Goal: Task Accomplishment & Management: Complete application form

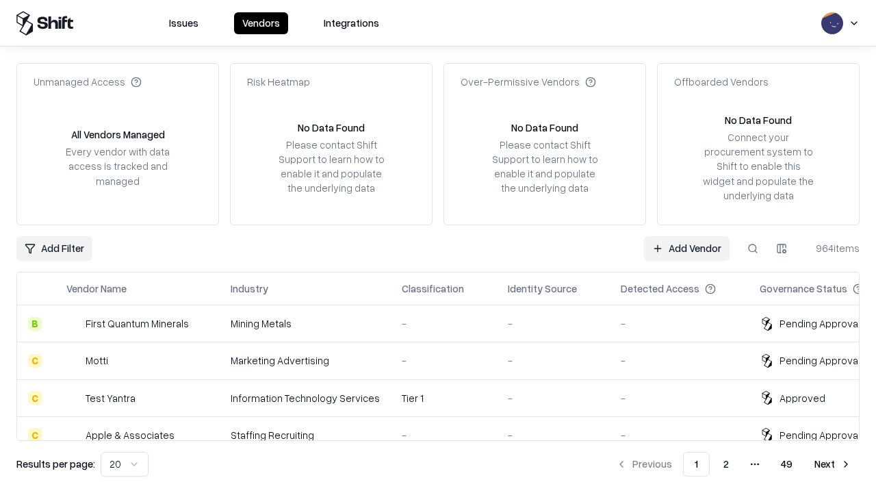
click at [687, 248] on link "Add Vendor" at bounding box center [687, 248] width 86 height 25
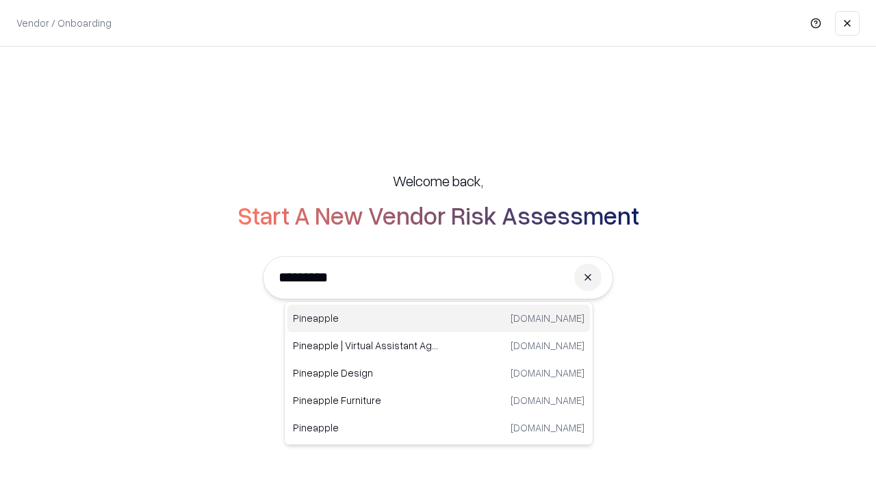
click at [439, 318] on div "Pineapple [DOMAIN_NAME]" at bounding box center [438, 318] width 303 height 27
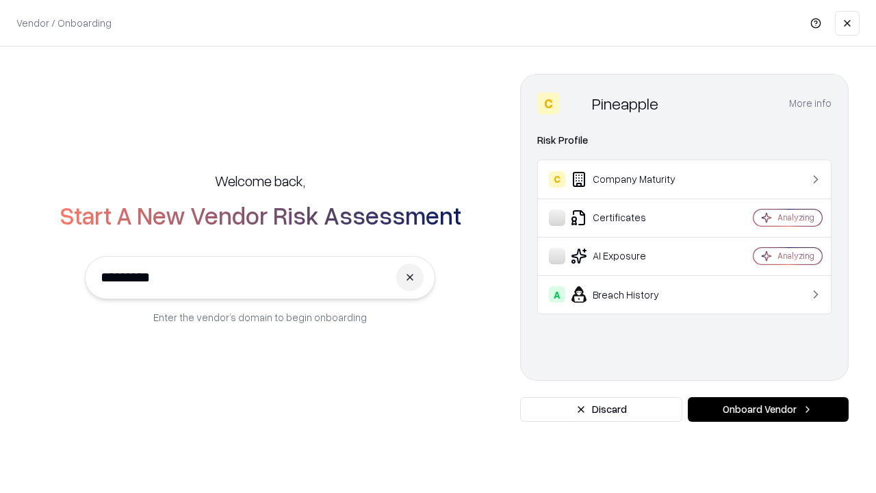
type input "*********"
click at [768, 409] on button "Onboard Vendor" at bounding box center [768, 409] width 161 height 25
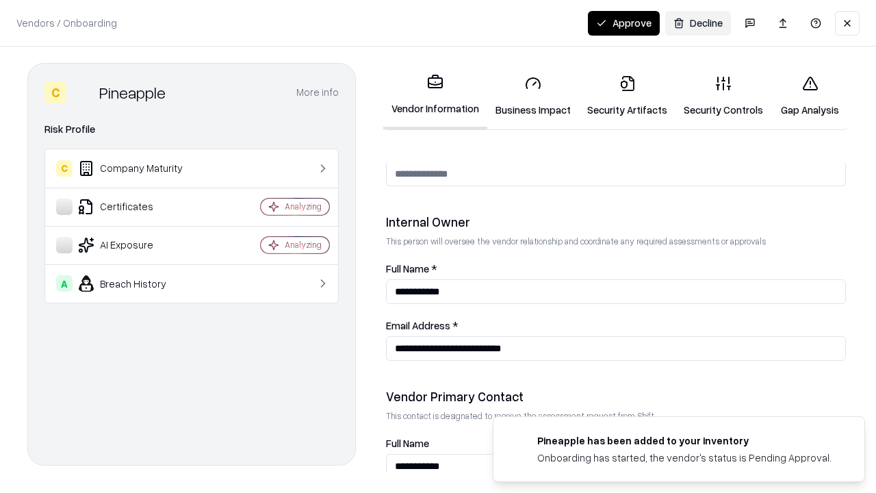
scroll to position [709, 0]
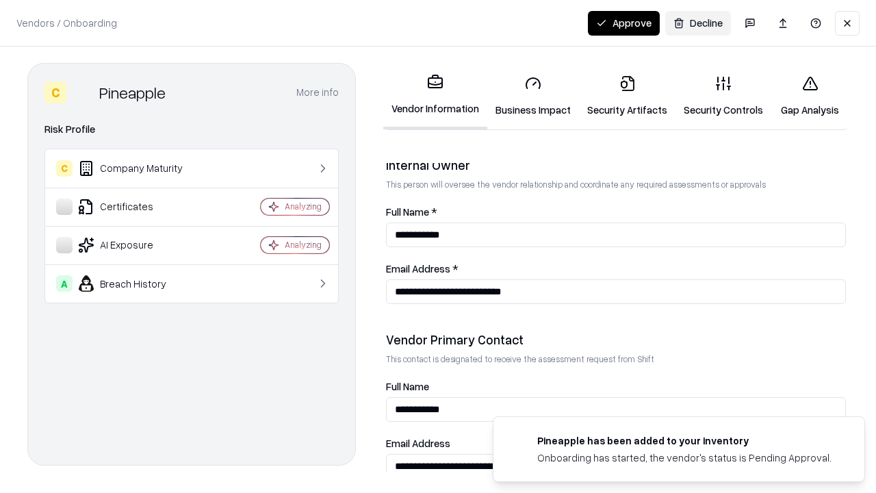
click at [627, 96] on link "Security Artifacts" at bounding box center [627, 96] width 97 height 64
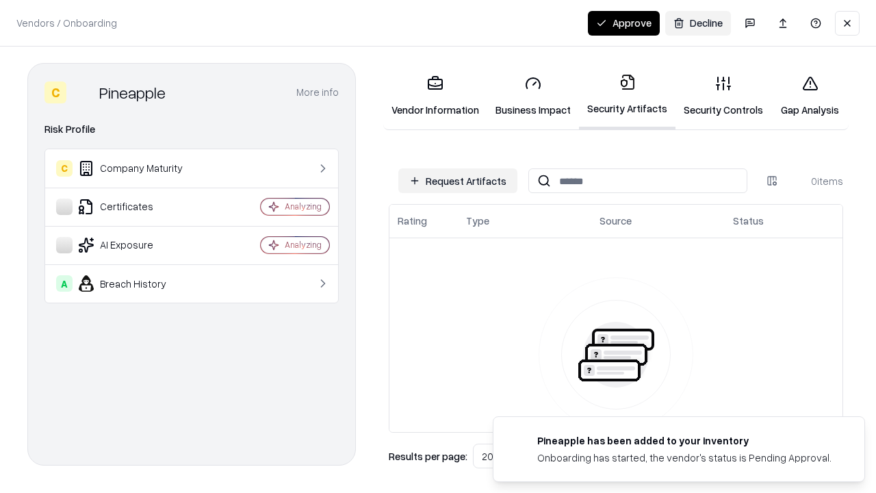
click at [458, 181] on button "Request Artifacts" at bounding box center [457, 180] width 119 height 25
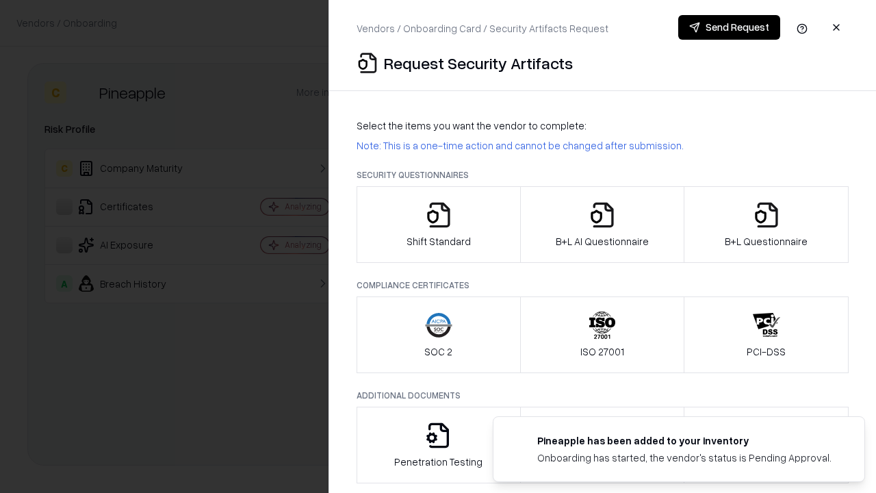
click at [766, 225] on icon "button" at bounding box center [766, 214] width 27 height 27
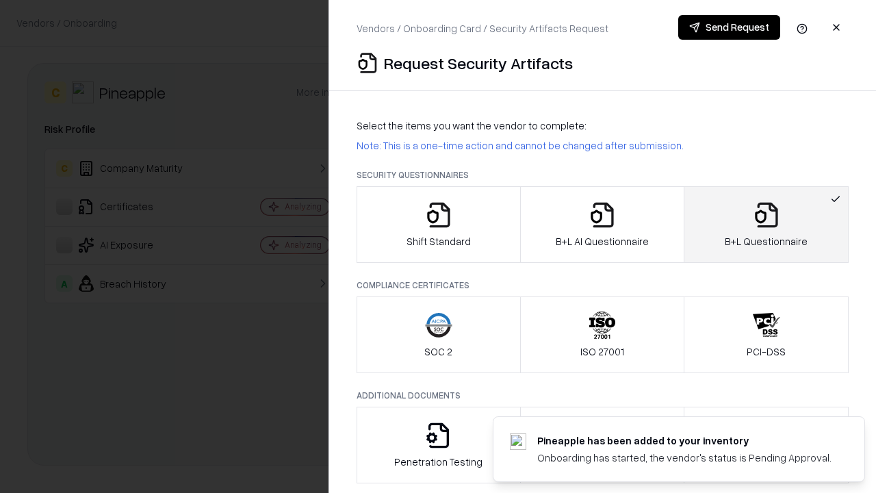
click at [602, 225] on icon "button" at bounding box center [602, 214] width 27 height 27
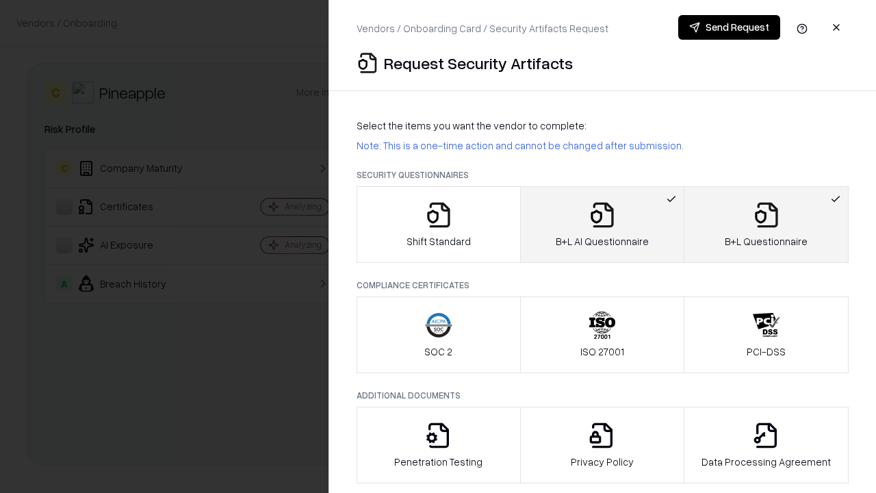
click at [729, 27] on button "Send Request" at bounding box center [729, 27] width 102 height 25
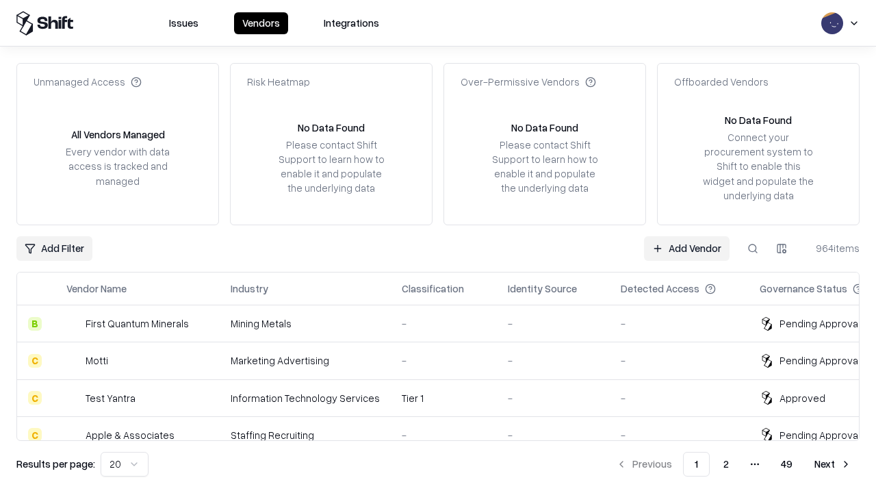
click at [753, 248] on button at bounding box center [753, 248] width 25 height 25
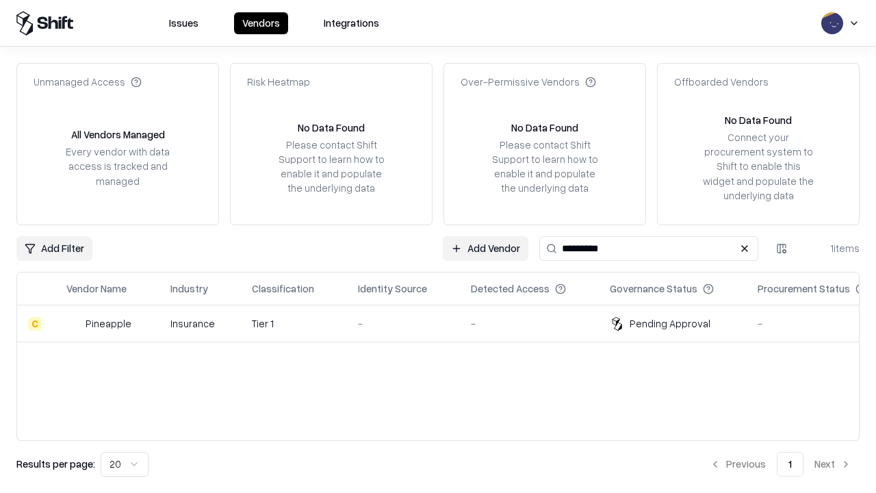
type input "*********"
click at [446, 323] on div "-" at bounding box center [403, 323] width 91 height 14
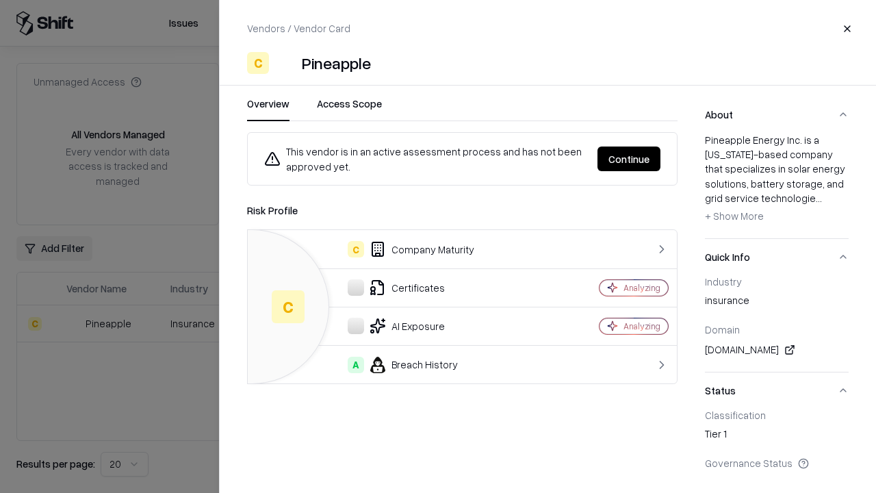
click at [629, 159] on button "Continue" at bounding box center [629, 158] width 63 height 25
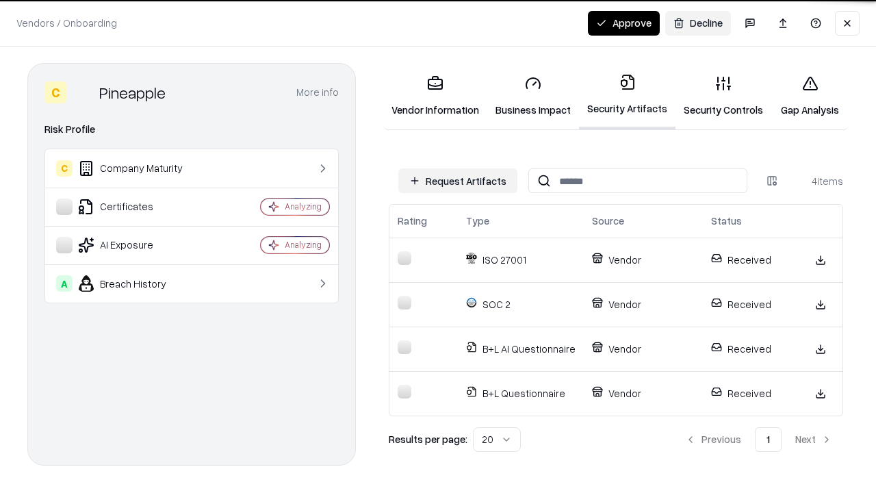
click at [624, 23] on button "Approve" at bounding box center [624, 23] width 72 height 25
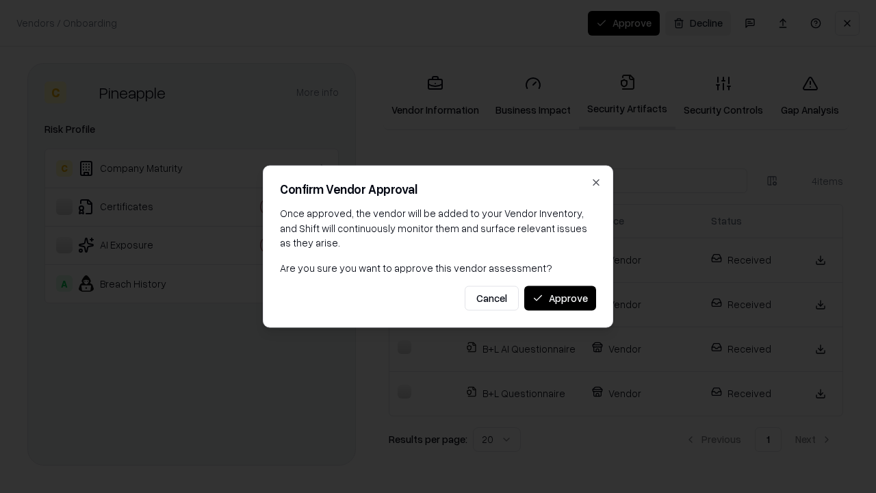
click at [560, 298] on button "Approve" at bounding box center [560, 297] width 72 height 25
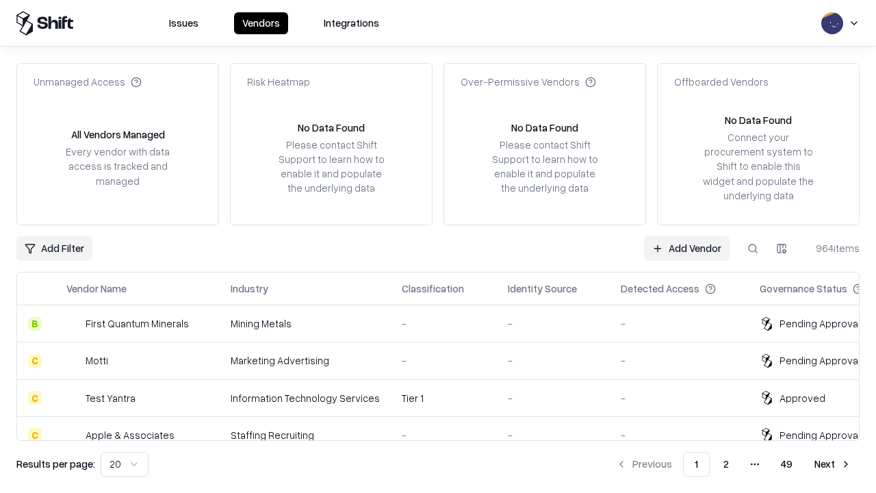
type input "*********"
click at [687, 248] on link "Add Vendor" at bounding box center [687, 248] width 86 height 25
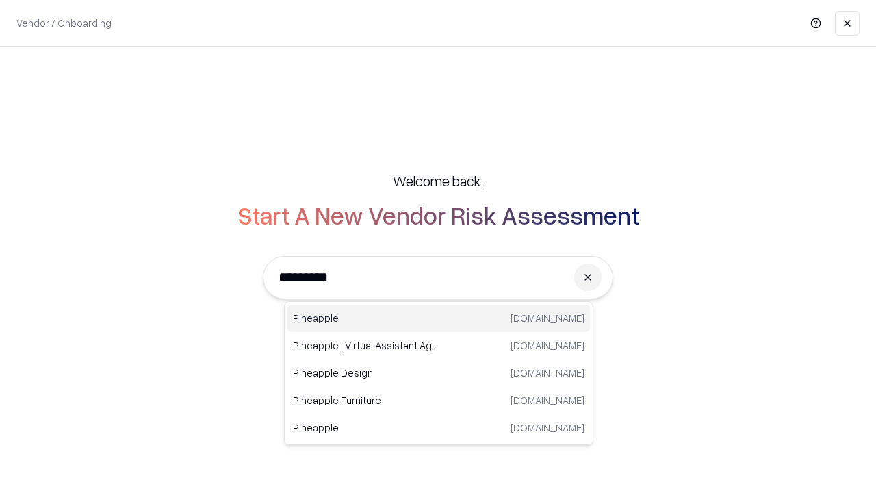
click at [439, 318] on div "Pineapple [DOMAIN_NAME]" at bounding box center [438, 318] width 303 height 27
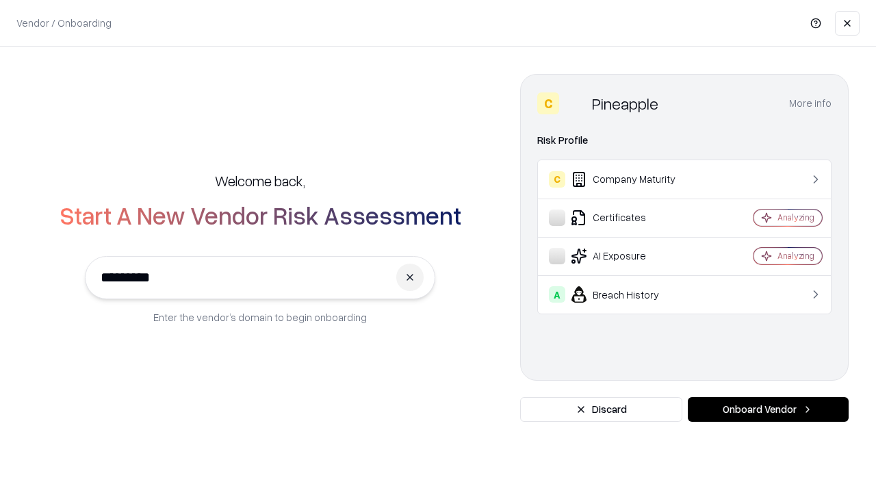
type input "*********"
click at [768, 409] on button "Onboard Vendor" at bounding box center [768, 409] width 161 height 25
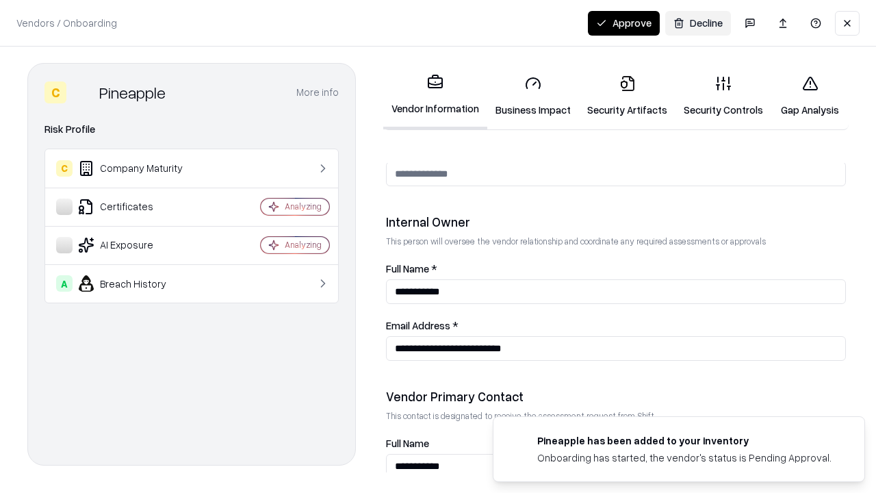
scroll to position [709, 0]
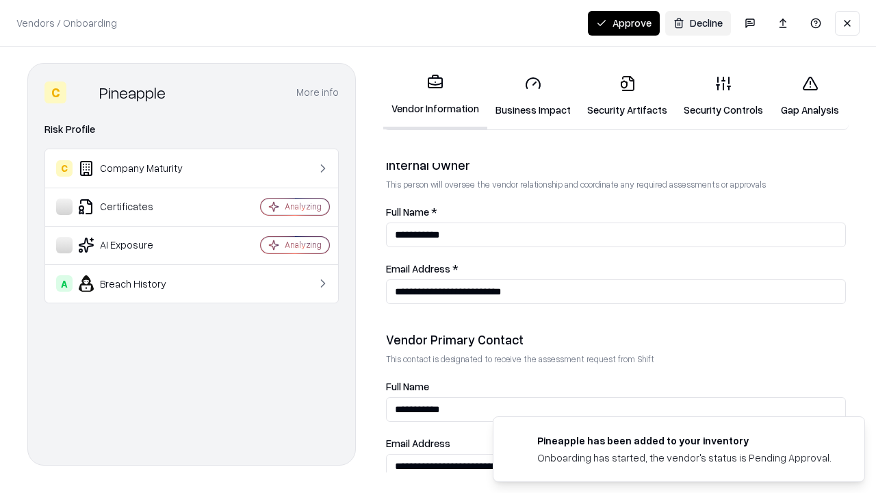
click at [624, 23] on button "Approve" at bounding box center [624, 23] width 72 height 25
